Goal: Navigation & Orientation: Find specific page/section

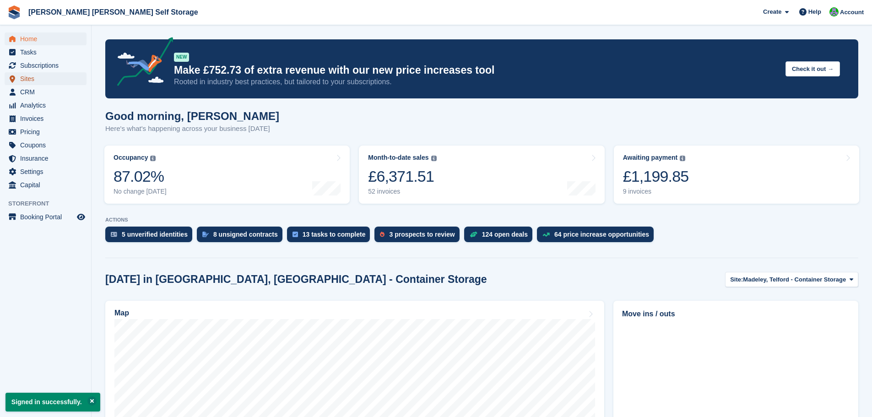
click at [27, 80] on span "Sites" at bounding box center [47, 78] width 55 height 13
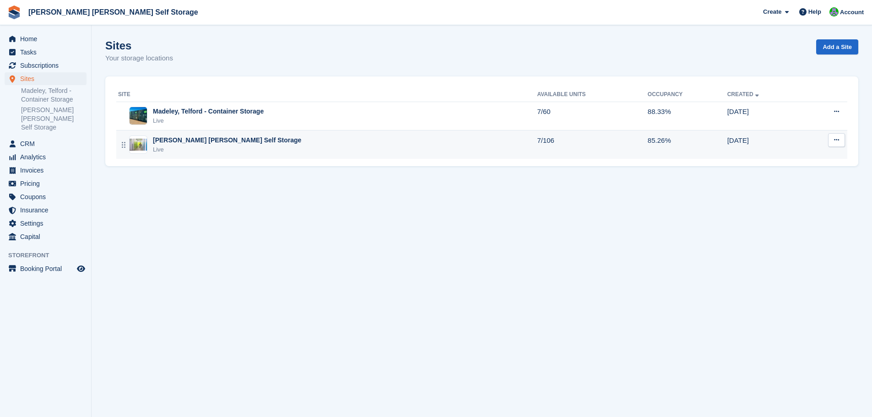
click at [223, 143] on div "[PERSON_NAME] [PERSON_NAME] Self Storage" at bounding box center [227, 141] width 148 height 10
